Goal: Information Seeking & Learning: Learn about a topic

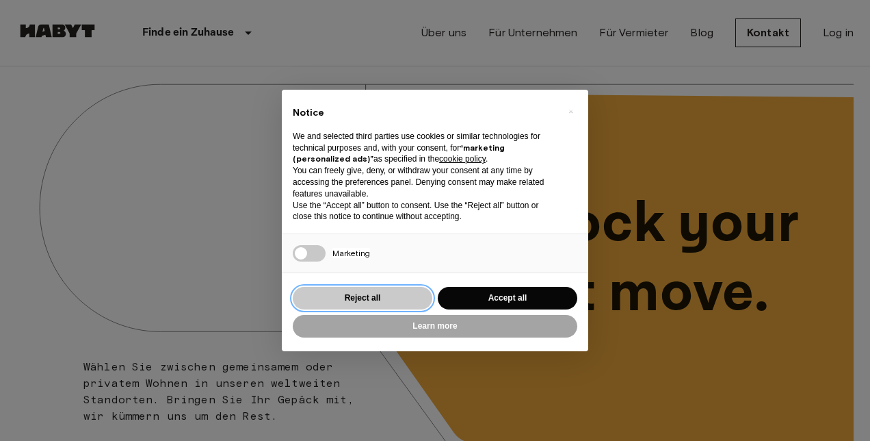
click at [374, 298] on button "Reject all" at bounding box center [363, 298] width 140 height 23
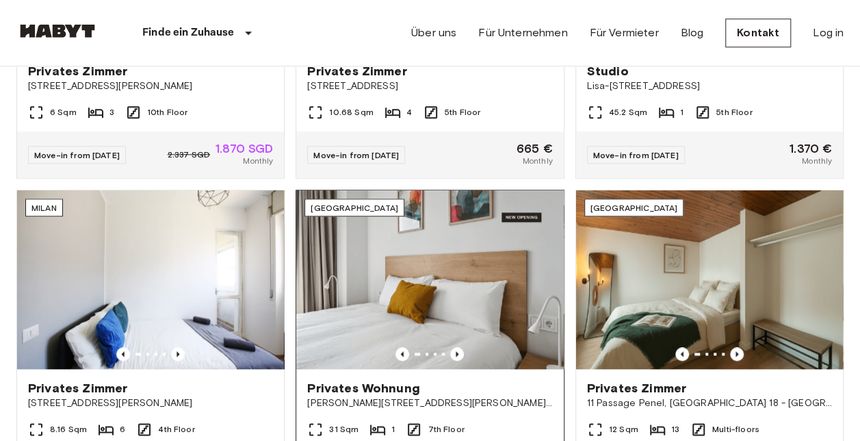
scroll to position [684, 0]
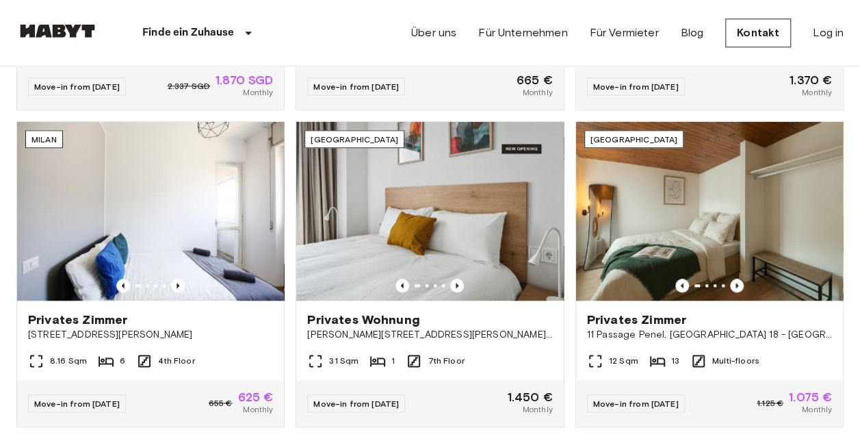
click at [54, 34] on img at bounding box center [57, 31] width 82 height 14
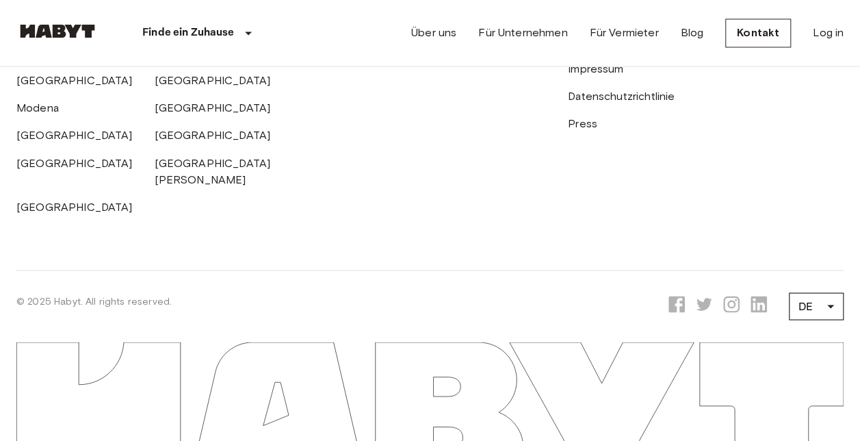
scroll to position [3588, 0]
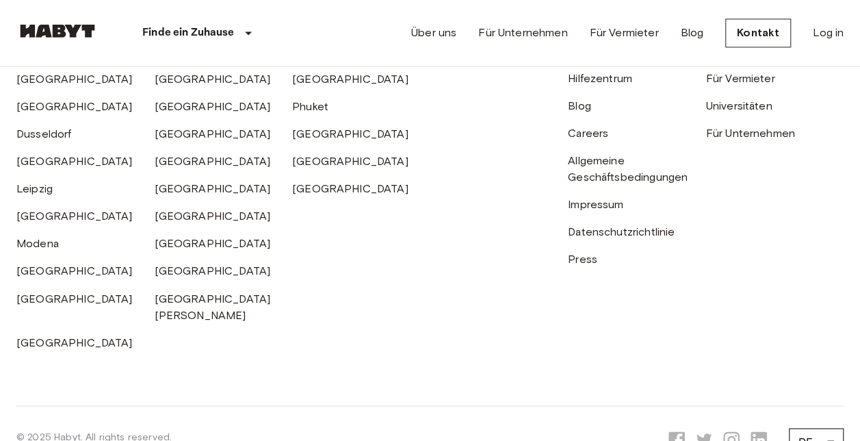
click at [584, 142] on div "Careers" at bounding box center [637, 127] width 138 height 27
click at [595, 140] on link "Careers" at bounding box center [588, 133] width 40 height 13
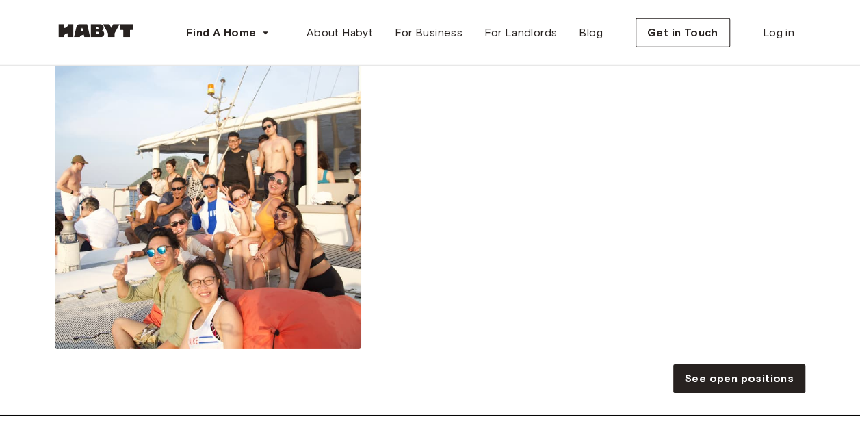
scroll to position [2121, 0]
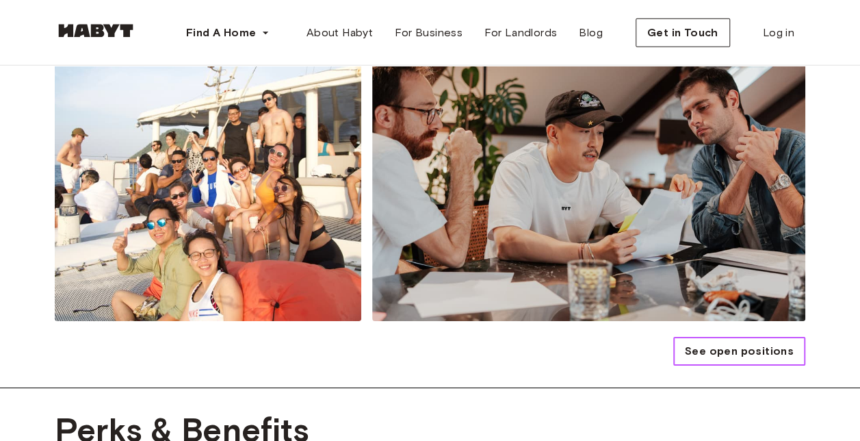
click at [747, 348] on span "See open positions" at bounding box center [739, 351] width 109 height 16
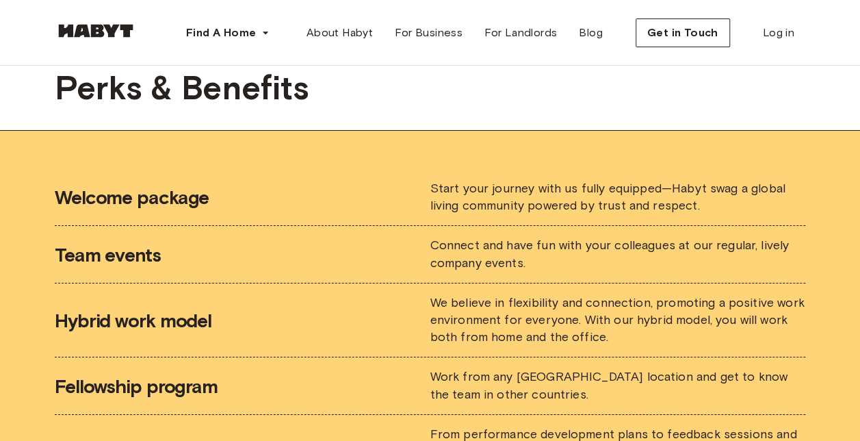
scroll to position [2474, 0]
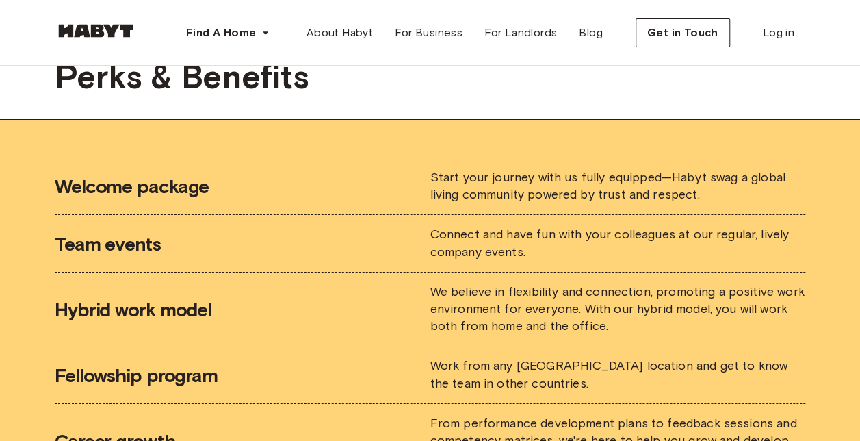
click at [514, 169] on div "Start your journey with us fully equipped—Habyt swag a global living community …" at bounding box center [618, 186] width 376 height 34
click at [518, 180] on span "Start your journey with us fully equipped—Habyt swag a global living community …" at bounding box center [607, 186] width 355 height 32
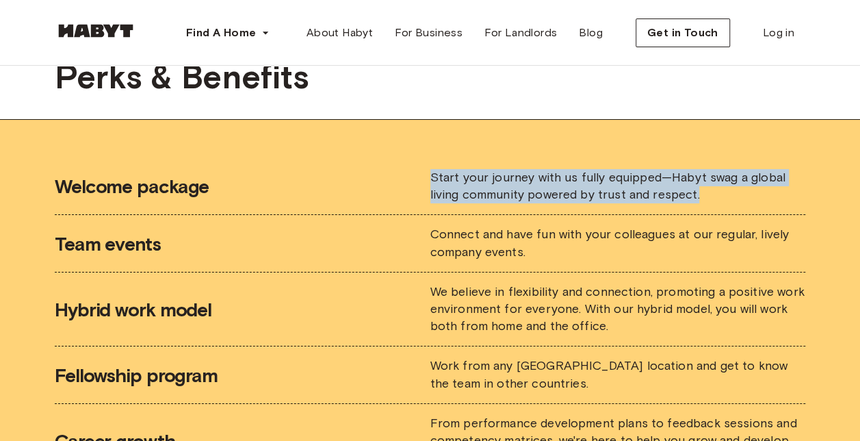
click at [518, 180] on span "Start your journey with us fully equipped—Habyt swag a global living community …" at bounding box center [607, 186] width 355 height 32
drag, startPoint x: 518, startPoint y: 180, endPoint x: 515, endPoint y: 198, distance: 18.7
click at [515, 198] on span "Start your journey with us fully equipped—Habyt swag a global living community …" at bounding box center [607, 186] width 355 height 32
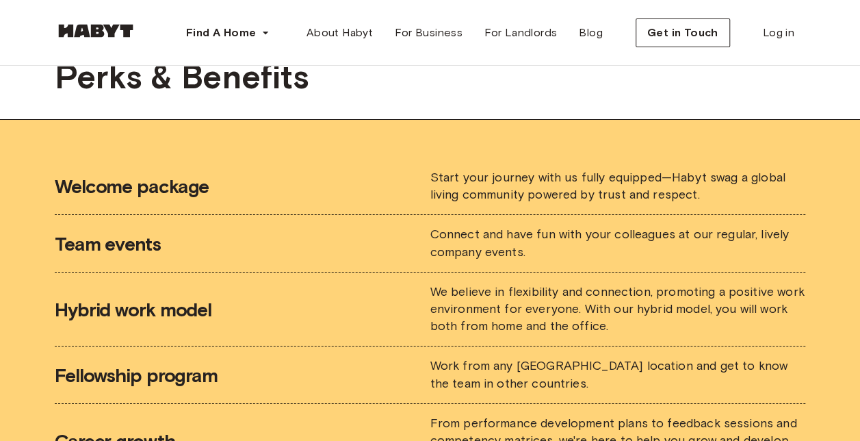
click at [512, 227] on span "Connect and have fun with your colleagues at our regular, lively company events." at bounding box center [609, 242] width 359 height 32
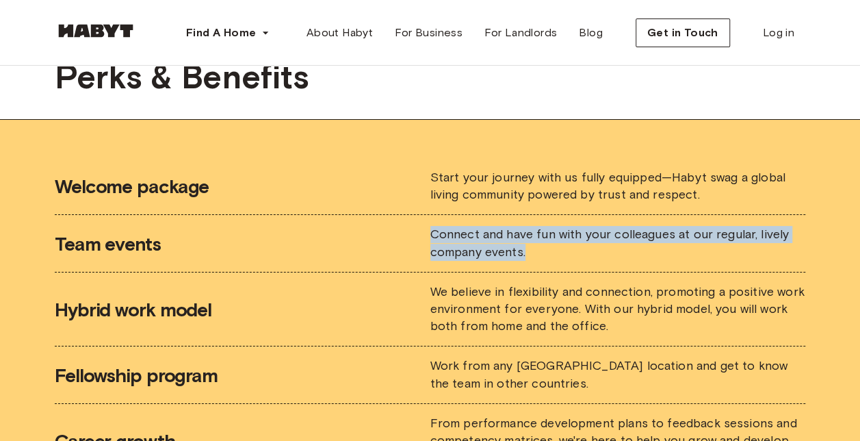
click at [512, 227] on span "Connect and have fun with your colleagues at our regular, lively company events." at bounding box center [609, 242] width 359 height 32
drag, startPoint x: 512, startPoint y: 227, endPoint x: 514, endPoint y: 257, distance: 30.2
click at [514, 257] on div "Connect and have fun with your colleagues at our regular, lively company events." at bounding box center [618, 243] width 376 height 34
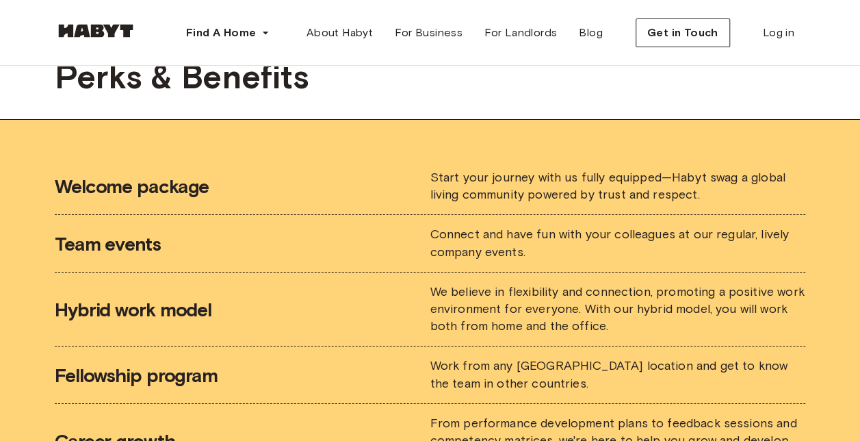
click at [512, 274] on li "Hybrid work model We believe in flexibility and connection, promoting a positiv…" at bounding box center [430, 309] width 750 height 75
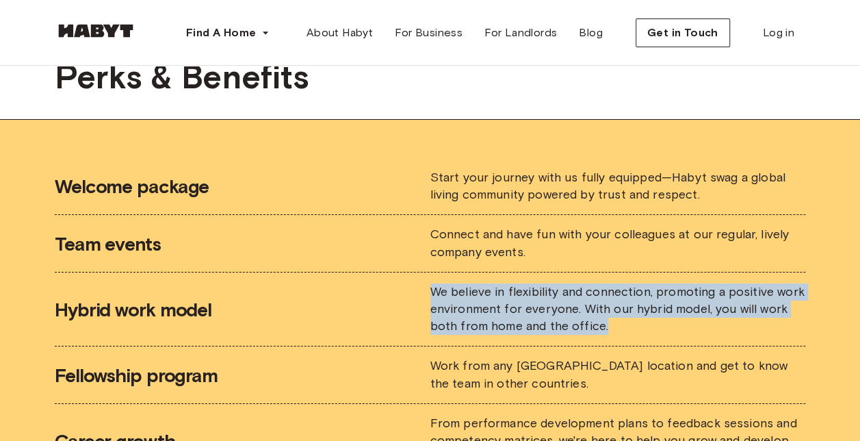
click at [512, 274] on li "Hybrid work model We believe in flexibility and connection, promoting a positiv…" at bounding box center [430, 309] width 750 height 75
drag, startPoint x: 512, startPoint y: 274, endPoint x: 502, endPoint y: 327, distance: 54.2
click at [502, 327] on span "We believe in flexibility and connection, promoting a positive work environment…" at bounding box center [617, 308] width 374 height 49
click at [502, 337] on li "Hybrid work model We believe in flexibility and connection, promoting a positiv…" at bounding box center [430, 309] width 750 height 75
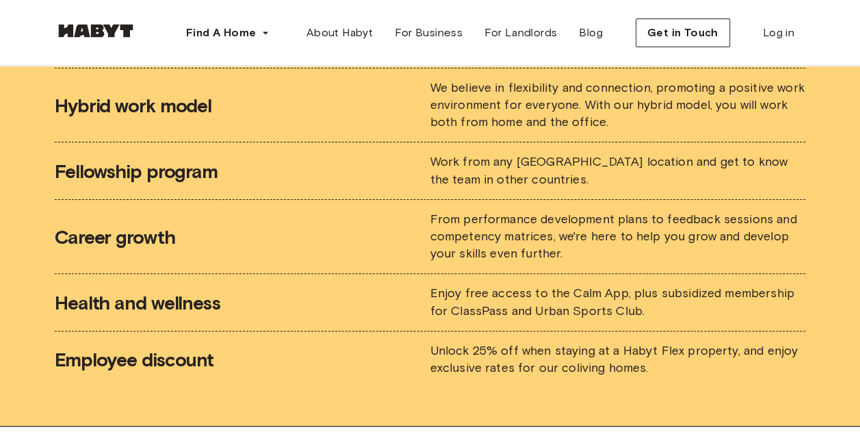
scroll to position [2679, 0]
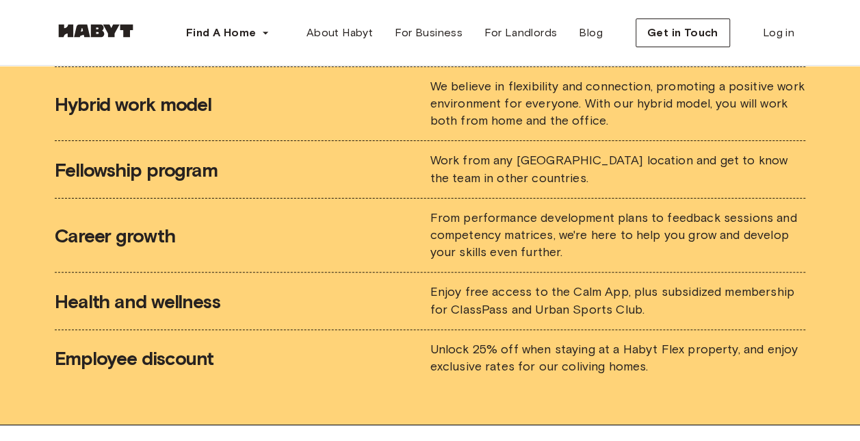
click at [607, 284] on span "Enjoy free access to the Calm App, plus subsidized membership for ClassPass and…" at bounding box center [612, 300] width 364 height 32
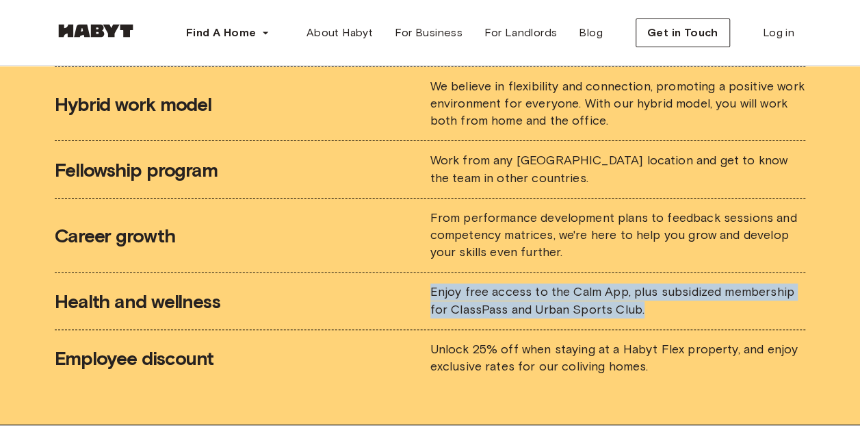
click at [607, 284] on span "Enjoy free access to the Calm App, plus subsidized membership for ClassPass and…" at bounding box center [612, 300] width 364 height 32
drag, startPoint x: 607, startPoint y: 282, endPoint x: 642, endPoint y: 305, distance: 41.4
click at [642, 305] on div "Enjoy free access to the Calm App, plus subsidized membership for ClassPass and…" at bounding box center [618, 300] width 376 height 34
click at [654, 318] on li "Health and wellness Enjoy free access to the Calm App, plus subsidized membersh…" at bounding box center [430, 300] width 750 height 57
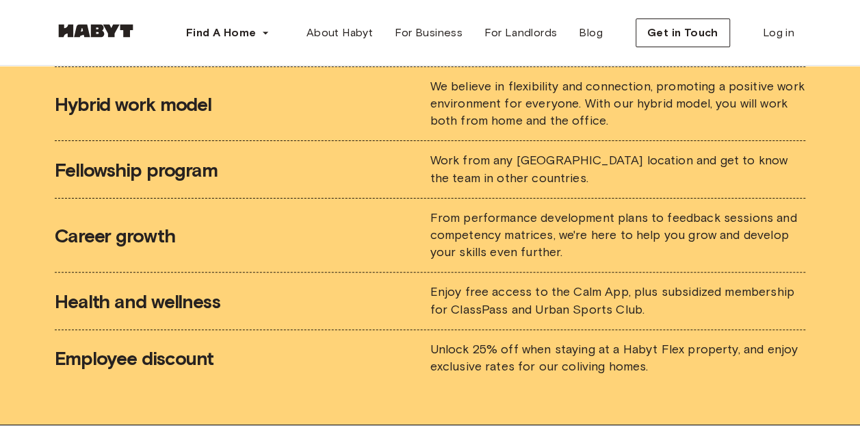
click at [646, 359] on div "Unlock 25% off when staying at a Habyt Flex property, and enjoy exclusive rates…" at bounding box center [618, 358] width 376 height 34
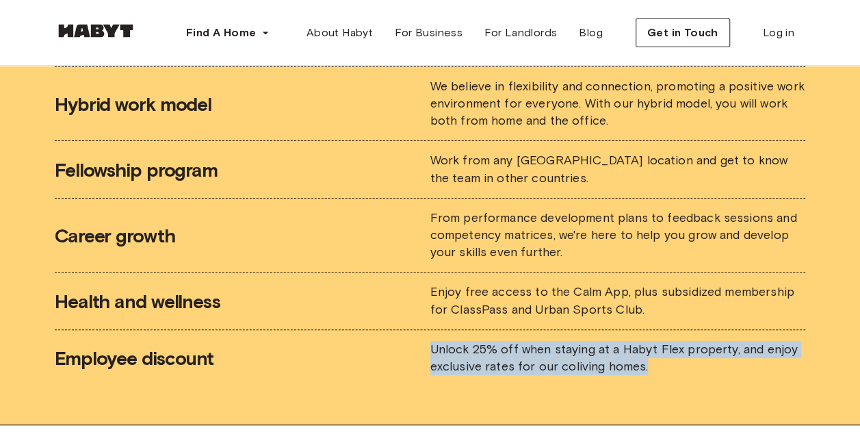
click at [646, 359] on div "Unlock 25% off when staying at a Habyt Flex property, and enjoy exclusive rates…" at bounding box center [618, 358] width 376 height 34
drag, startPoint x: 646, startPoint y: 359, endPoint x: 640, endPoint y: 376, distance: 18.4
click at [640, 376] on li "Employee discount Unlock 25% off when staying at a Habyt Flex property, and enj…" at bounding box center [430, 358] width 750 height 56
click at [602, 408] on div "Welcome package Start your journey with us fully equipped—Habyt swag a global l…" at bounding box center [430, 169] width 860 height 510
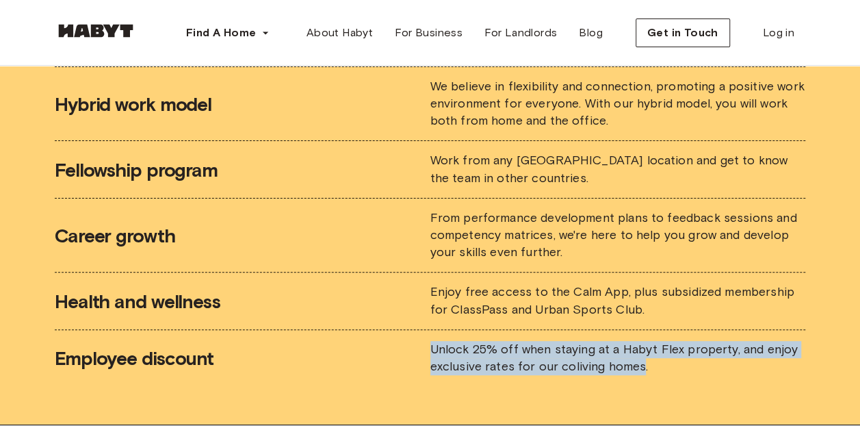
drag, startPoint x: 642, startPoint y: 378, endPoint x: 419, endPoint y: 352, distance: 224.5
click at [419, 352] on li "Employee discount Unlock 25% off when staying at a Habyt Flex property, and enj…" at bounding box center [430, 358] width 750 height 56
drag, startPoint x: 419, startPoint y: 352, endPoint x: 373, endPoint y: 408, distance: 72.4
click at [373, 408] on div "Welcome package Start your journey with us fully equipped—Habyt swag a global l…" at bounding box center [430, 169] width 860 height 510
click at [488, 374] on li "Employee discount Unlock 25% off when staying at a Habyt Flex property, and enj…" at bounding box center [430, 358] width 750 height 56
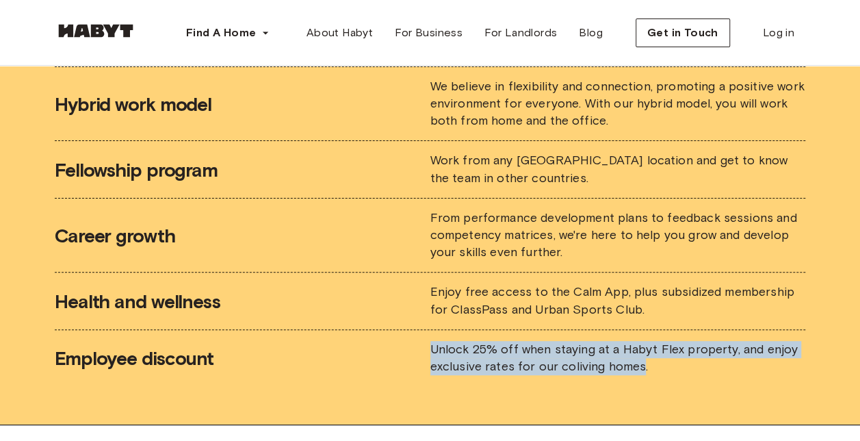
click at [595, 356] on span "Unlock 25% off when staying at a Habyt Flex property, and enjoy exclusive rates…" at bounding box center [613, 357] width 367 height 32
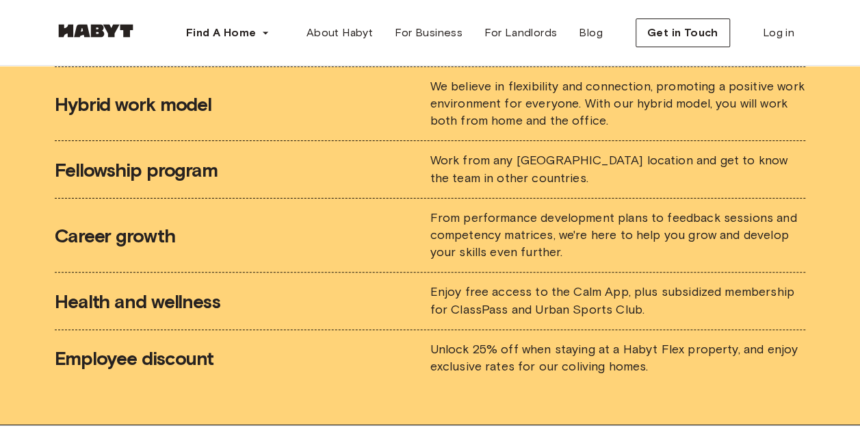
click at [607, 380] on li "Employee discount Unlock 25% off when staying at a Habyt Flex property, and enj…" at bounding box center [430, 358] width 750 height 56
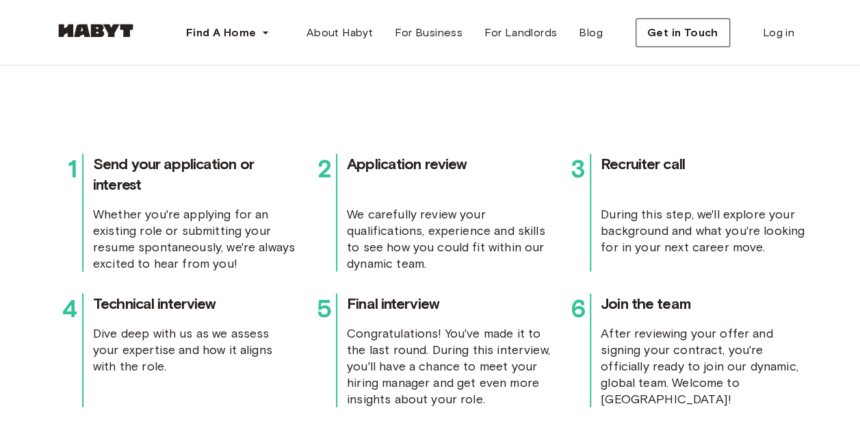
scroll to position [4116, 0]
